Goal: Find specific page/section: Find specific page/section

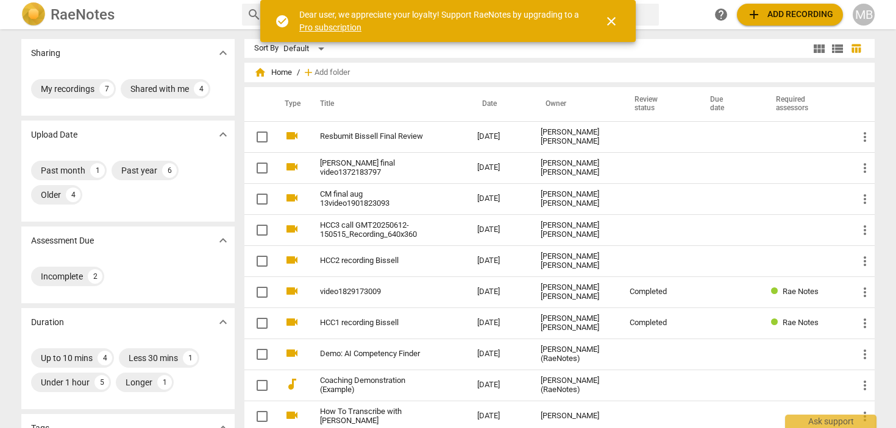
click at [188, 57] on div "Sharing expand_more" at bounding box center [127, 53] width 213 height 28
click at [611, 23] on span "close" at bounding box center [611, 21] width 15 height 15
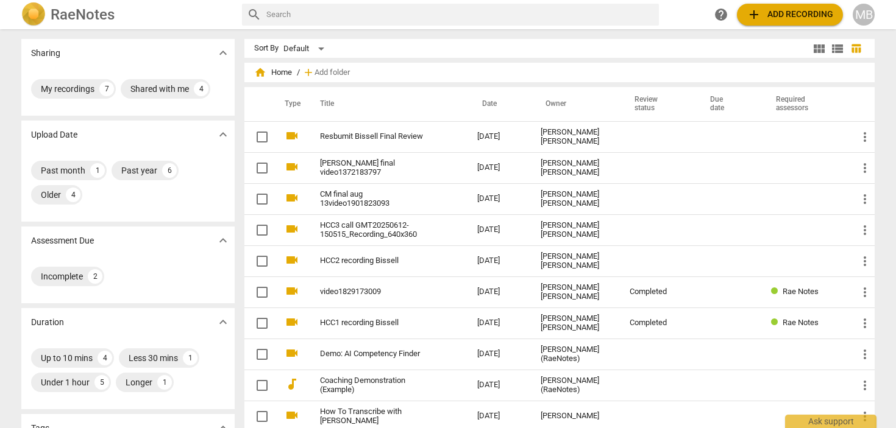
click at [370, 161] on td "[PERSON_NAME] final video1372183797" at bounding box center [386, 167] width 162 height 31
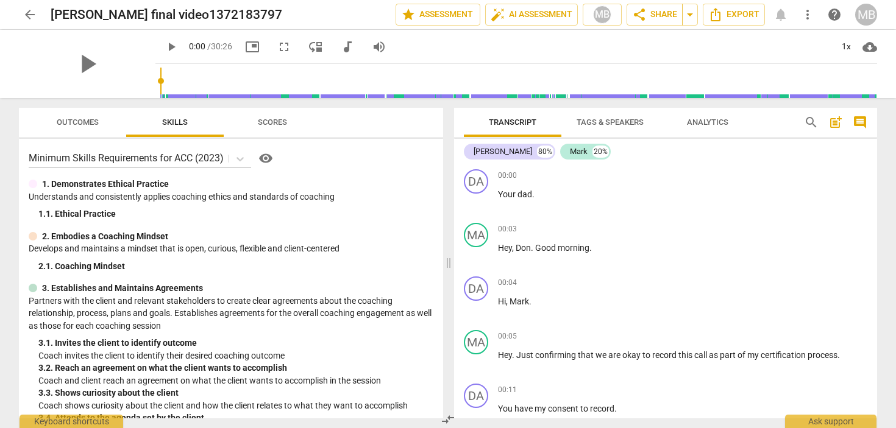
click at [90, 122] on span "Outcomes" at bounding box center [78, 122] width 42 height 9
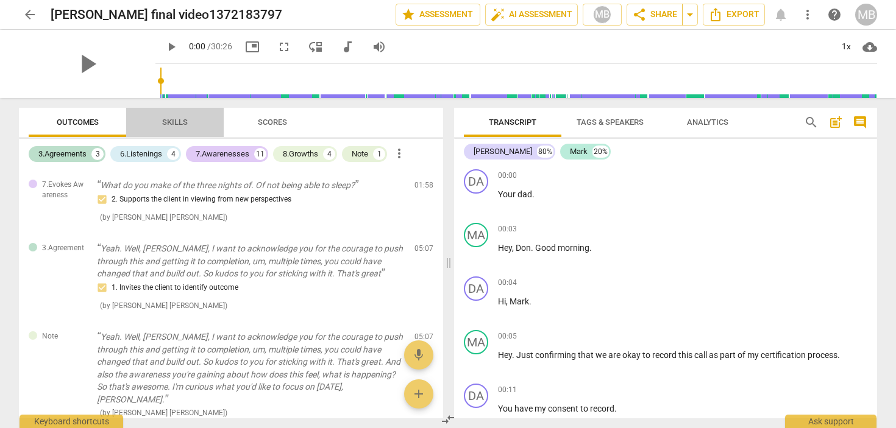
click at [170, 122] on span "Skills" at bounding box center [175, 122] width 26 height 9
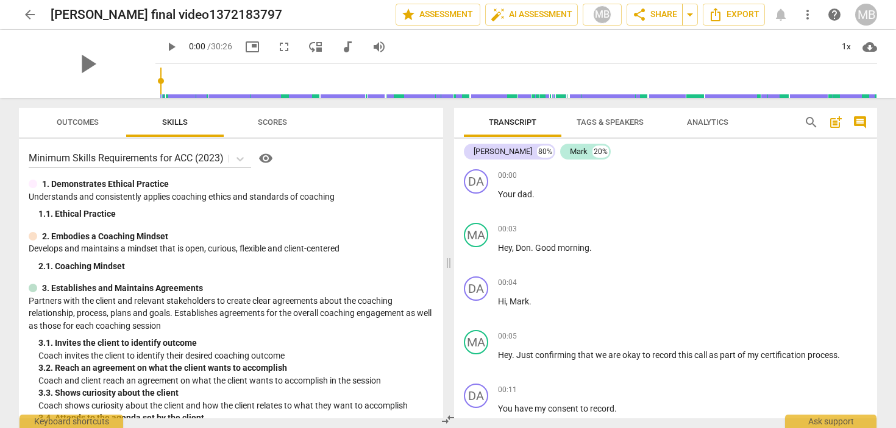
click at [252, 121] on span "Scores" at bounding box center [272, 123] width 58 height 16
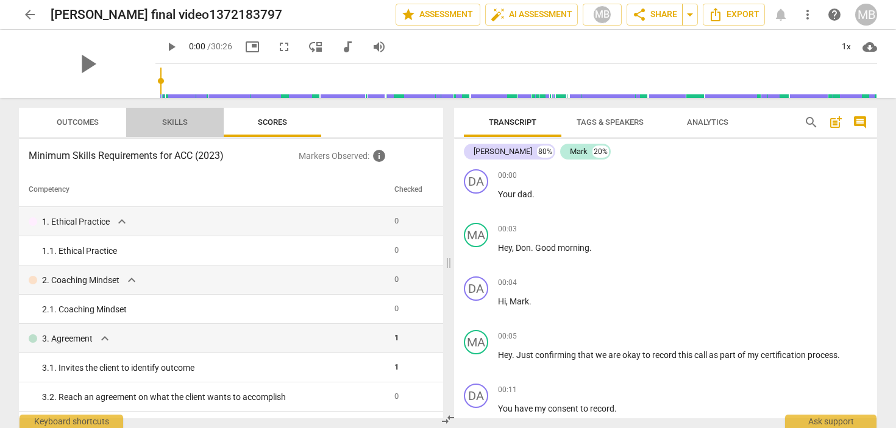
click at [186, 112] on button "Skills" at bounding box center [174, 122] width 97 height 29
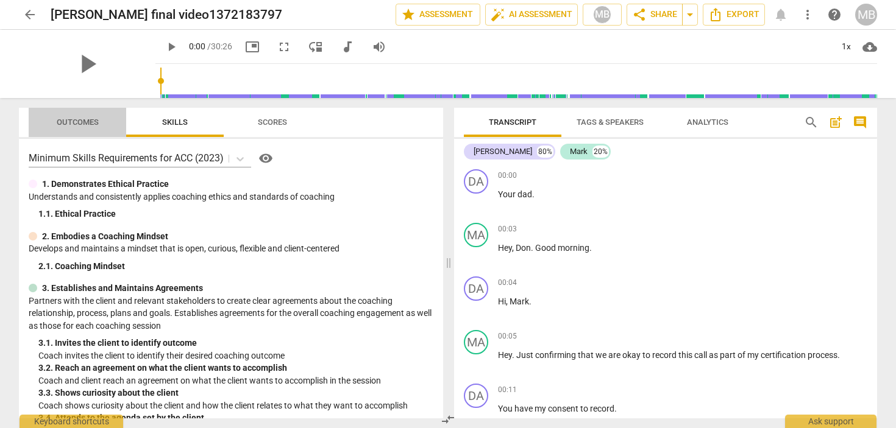
click at [94, 113] on button "Outcomes" at bounding box center [77, 122] width 97 height 29
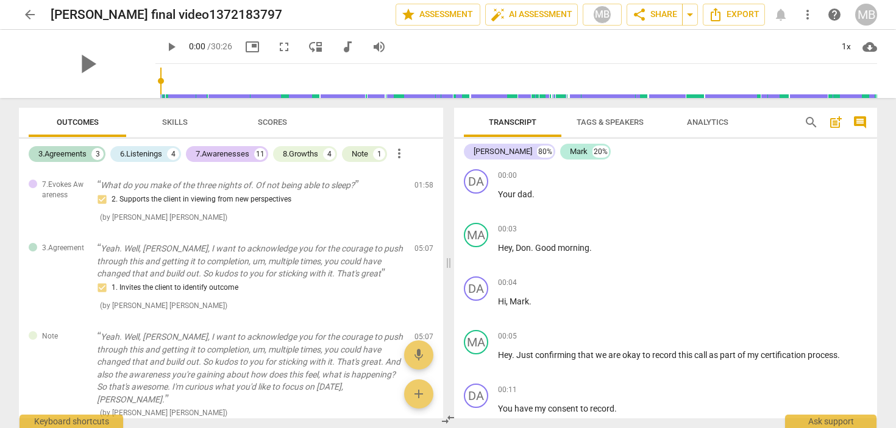
click at [154, 119] on span "Skills" at bounding box center [174, 123] width 55 height 16
